Goal: Task Accomplishment & Management: Use online tool/utility

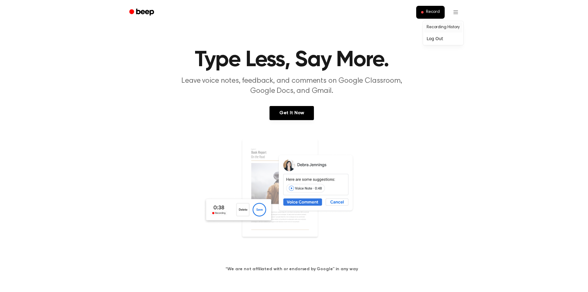
click at [447, 27] on link "Recording History" at bounding box center [443, 27] width 38 height 10
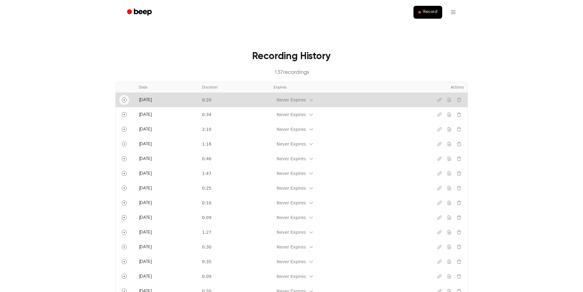
click at [121, 99] on button "Play" at bounding box center [124, 100] width 10 height 10
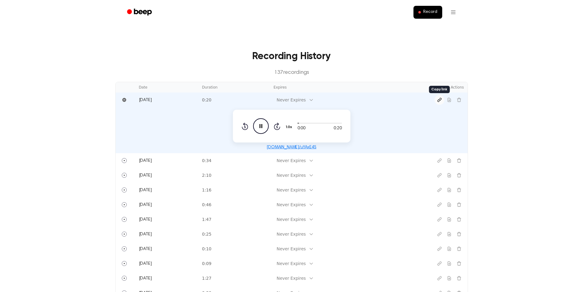
click at [442, 101] on button "Copy link" at bounding box center [440, 100] width 10 height 10
